Goal: Find contact information: Find contact information

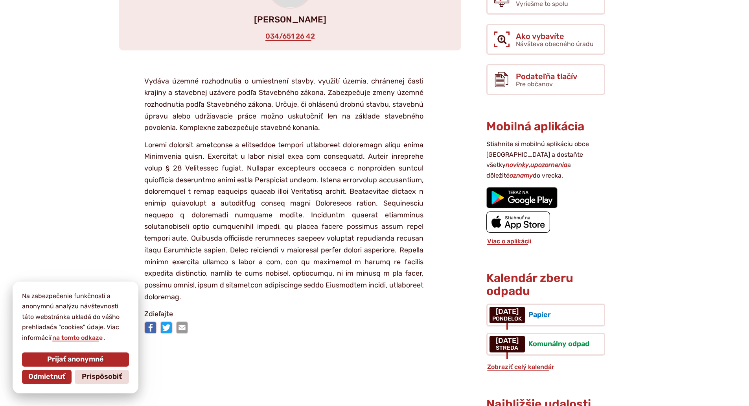
scroll to position [275, 0]
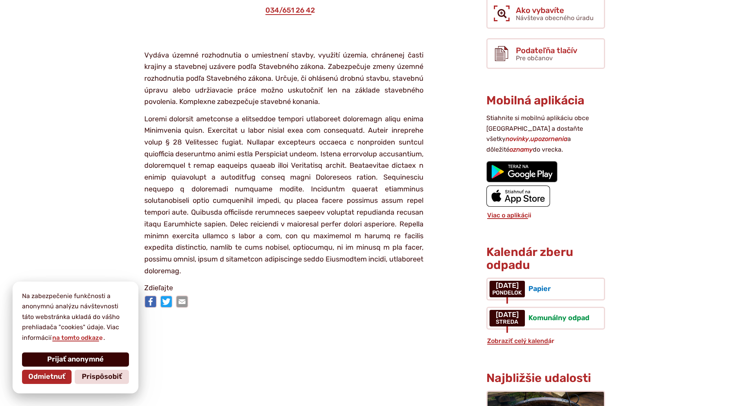
click at [97, 357] on span "Prijať anonymné" at bounding box center [75, 359] width 57 height 9
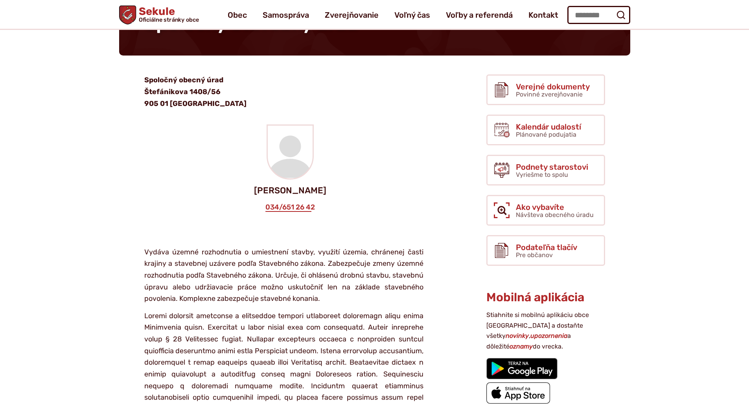
scroll to position [39, 0]
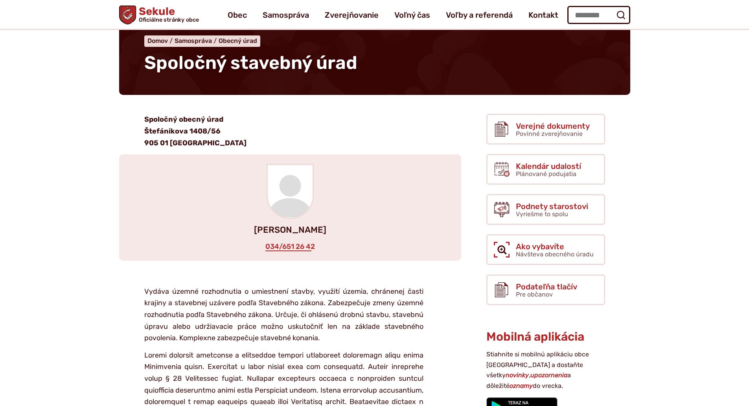
click at [293, 226] on p "Ing. Ľubomír PLANKA" at bounding box center [290, 229] width 317 height 9
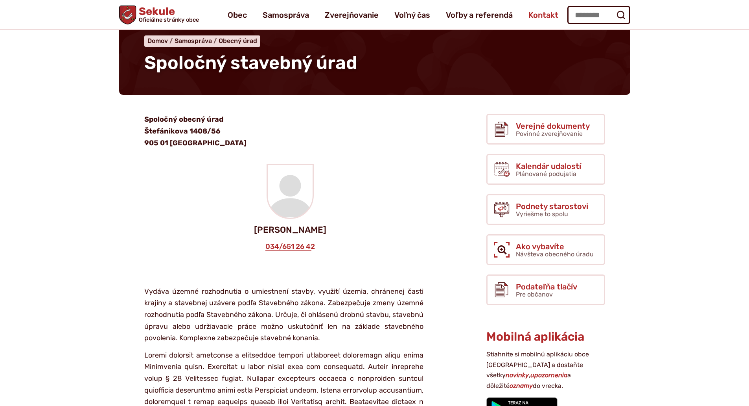
click at [542, 15] on span "Kontakt" at bounding box center [544, 15] width 30 height 22
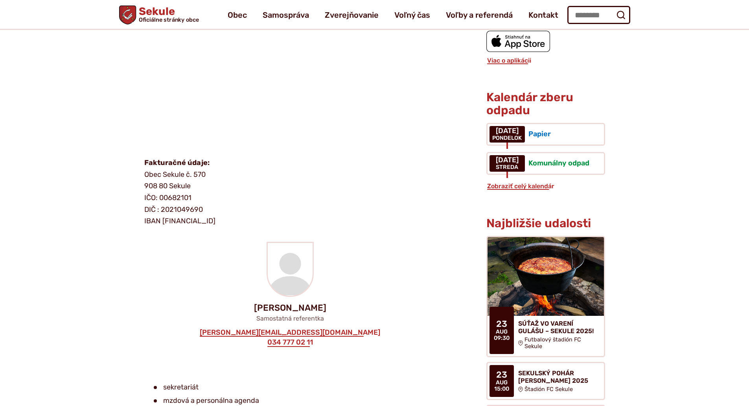
scroll to position [393, 0]
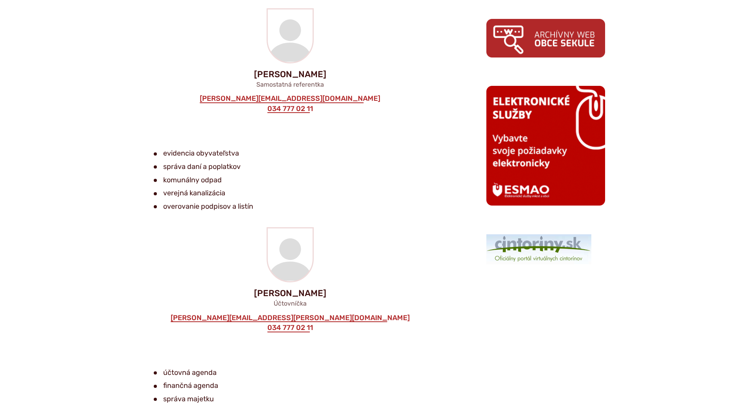
scroll to position [905, 0]
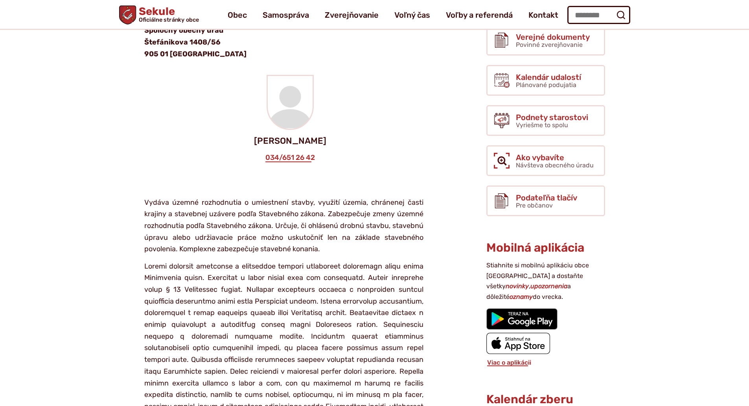
scroll to position [118, 0]
